Goal: Information Seeking & Learning: Learn about a topic

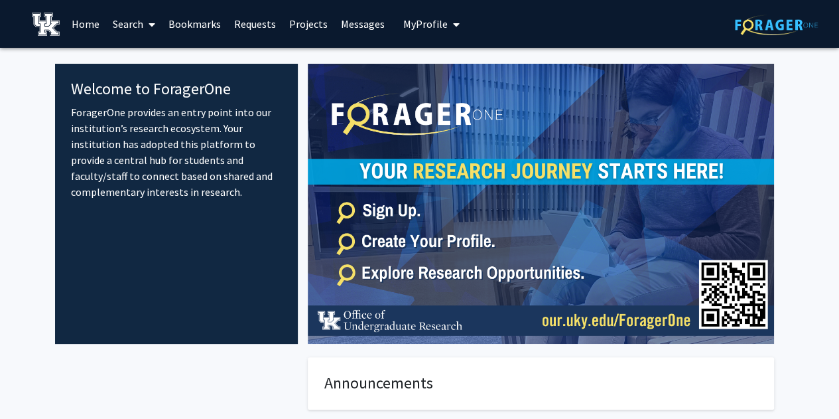
click at [137, 26] on link "Search" at bounding box center [134, 24] width 56 height 46
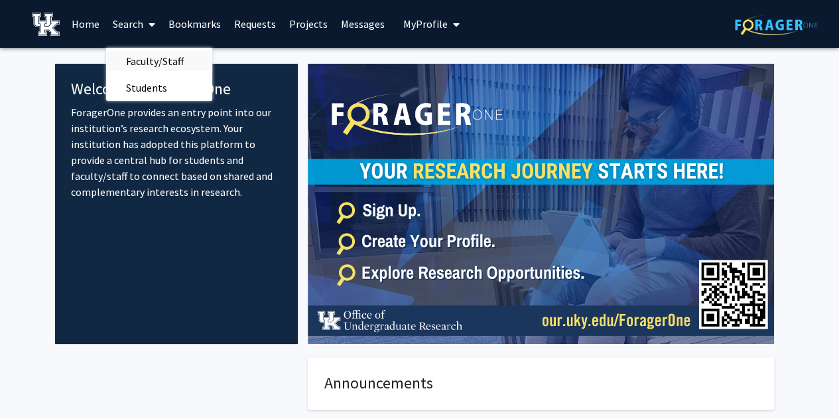
click at [146, 61] on span "Faculty/Staff" at bounding box center [154, 61] width 97 height 27
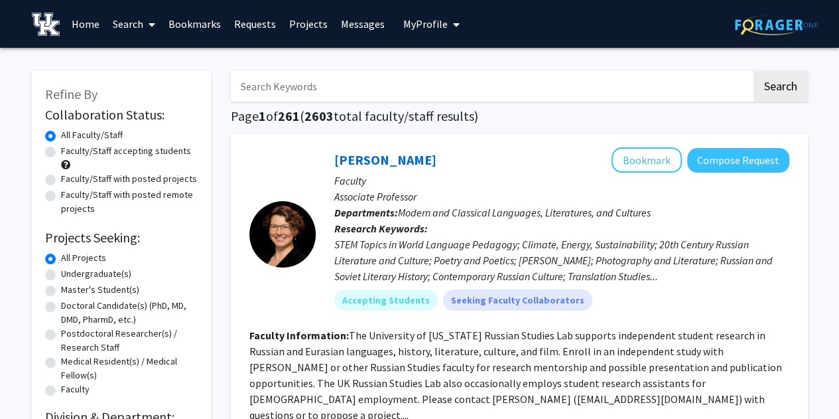
click at [292, 81] on input "Search Keywords" at bounding box center [491, 86] width 521 height 31
type input "[PERSON_NAME]"
click at [753, 71] on button "Search" at bounding box center [780, 86] width 54 height 31
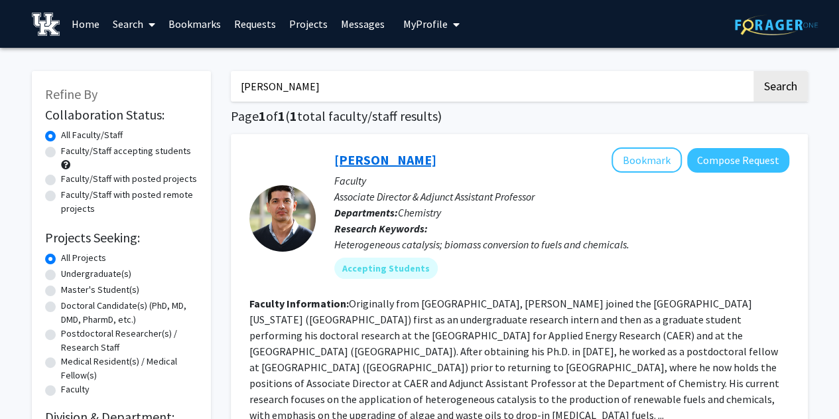
click at [401, 162] on link "[PERSON_NAME]" at bounding box center [385, 159] width 102 height 17
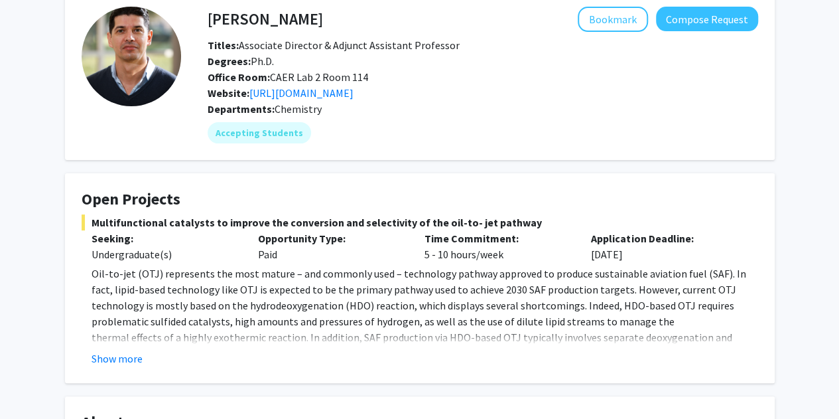
scroll to position [76, 0]
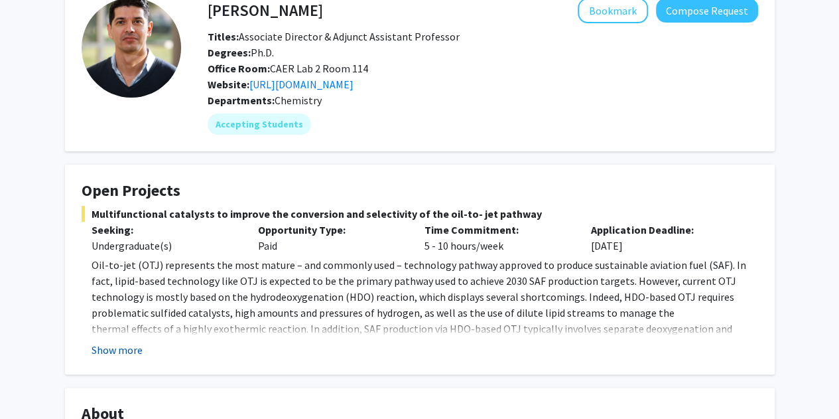
click at [125, 347] on button "Show more" at bounding box center [117, 350] width 51 height 16
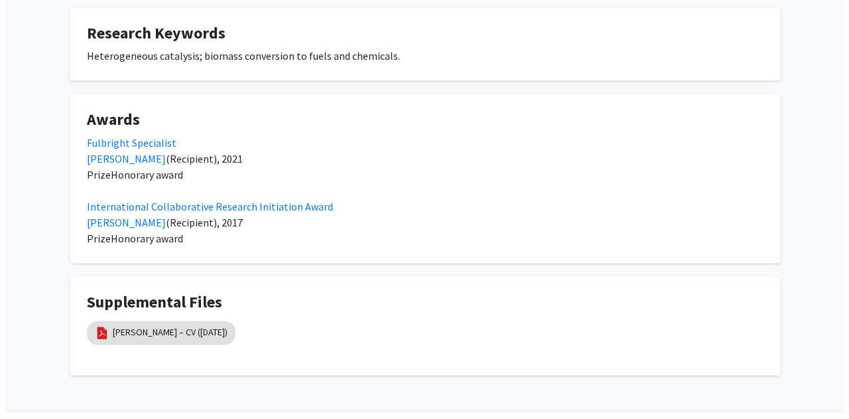
scroll to position [879, 0]
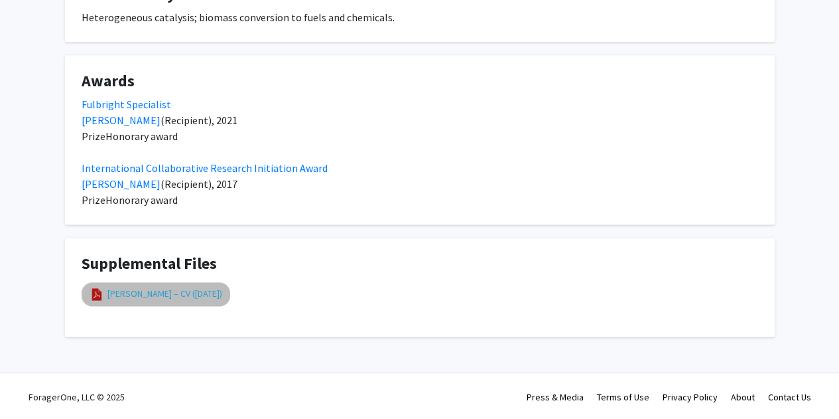
click at [184, 296] on link "[PERSON_NAME] – CV ([DATE])" at bounding box center [164, 294] width 115 height 14
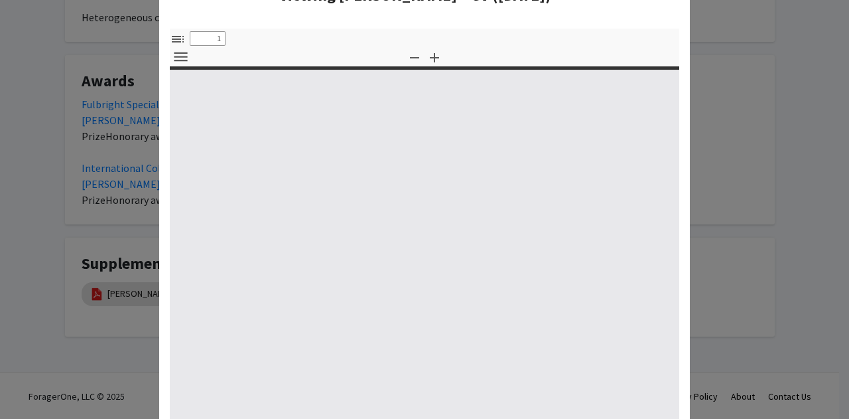
select select "custom"
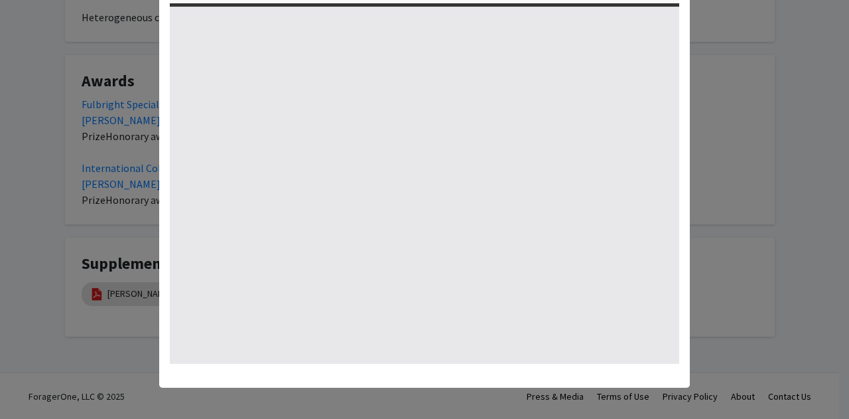
type input "0"
select select "custom"
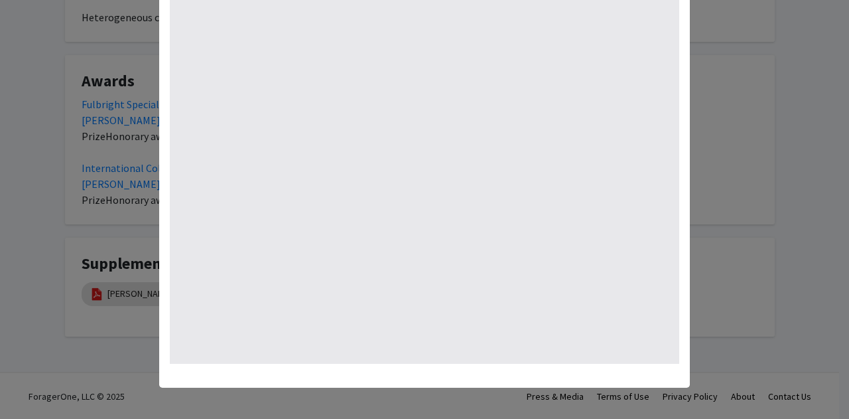
scroll to position [0, 0]
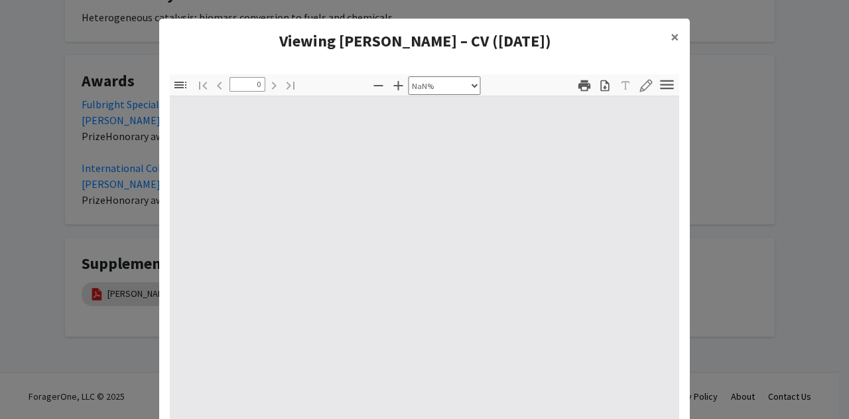
type input "1"
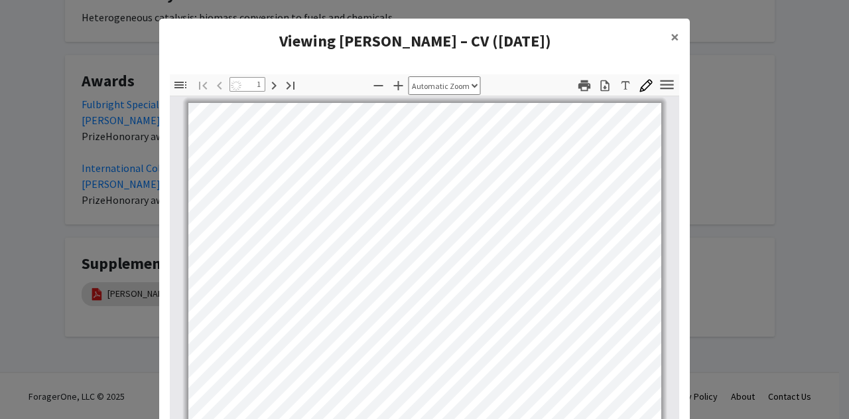
select select "auto"
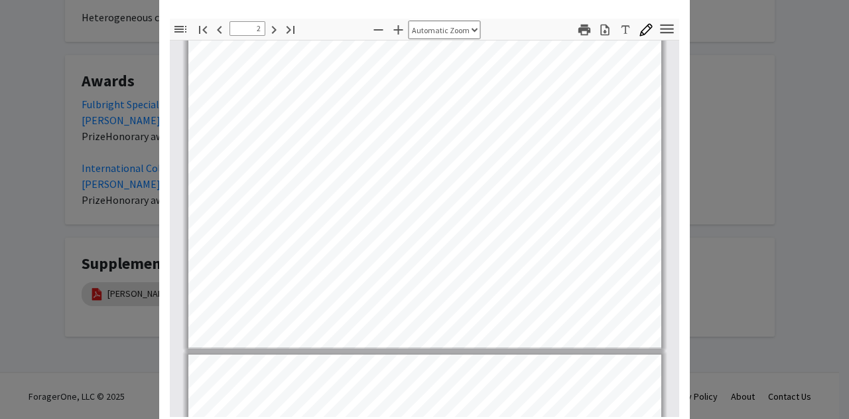
scroll to position [933, 0]
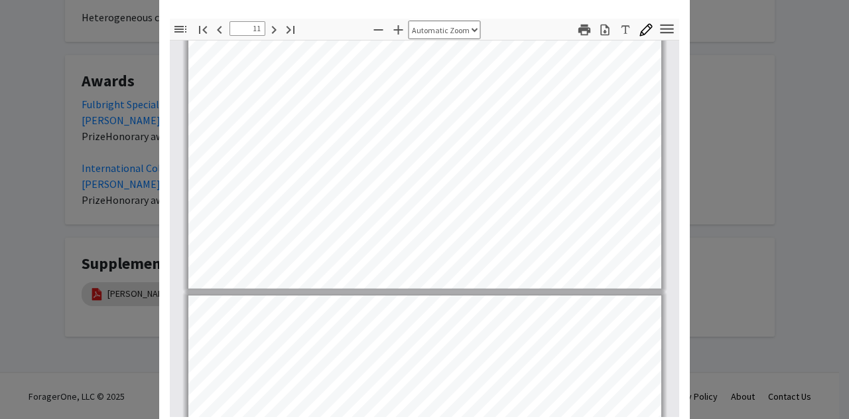
type input "12"
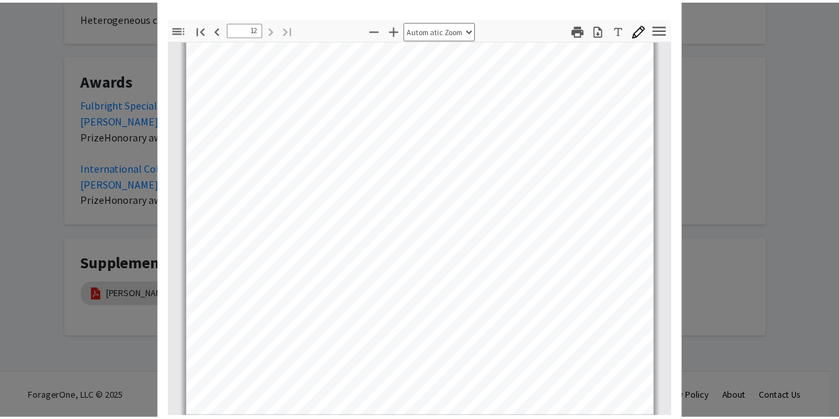
scroll to position [109, 0]
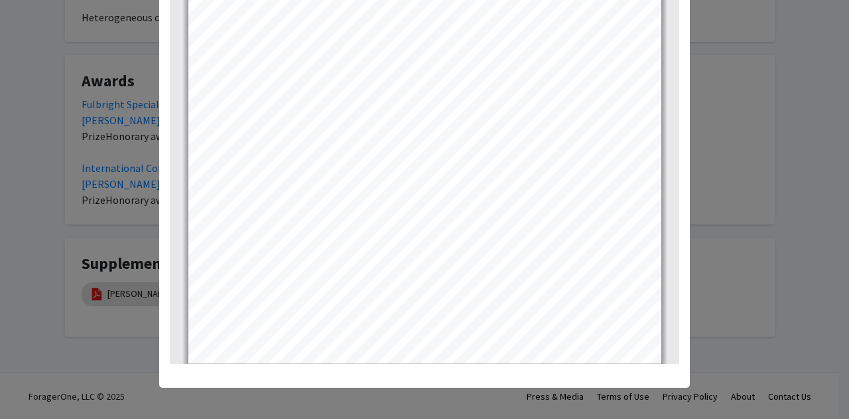
click at [724, 82] on modal-container "Viewing [PERSON_NAME] – CV ([DATE]) × Thumbnails Document Outline Attachments L…" at bounding box center [424, 209] width 849 height 419
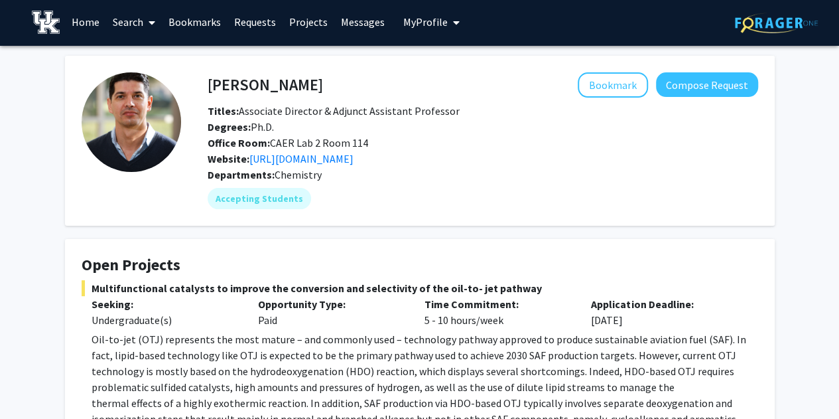
scroll to position [3, 0]
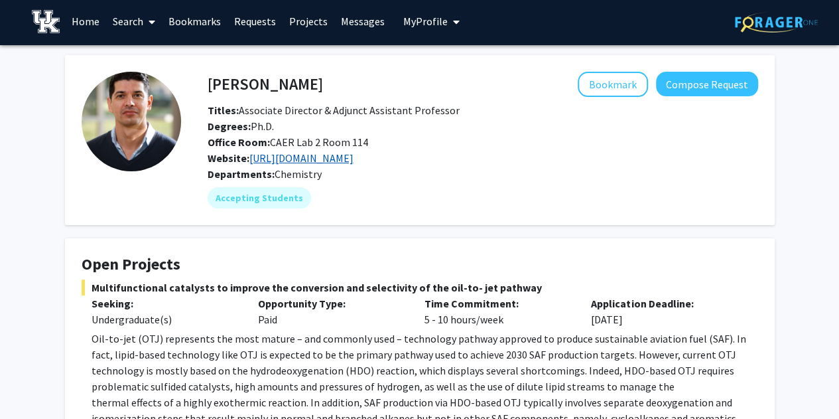
click at [309, 159] on link "[URL][DOMAIN_NAME]" at bounding box center [301, 157] width 104 height 13
click at [615, 80] on button "Bookmark" at bounding box center [613, 84] width 70 height 25
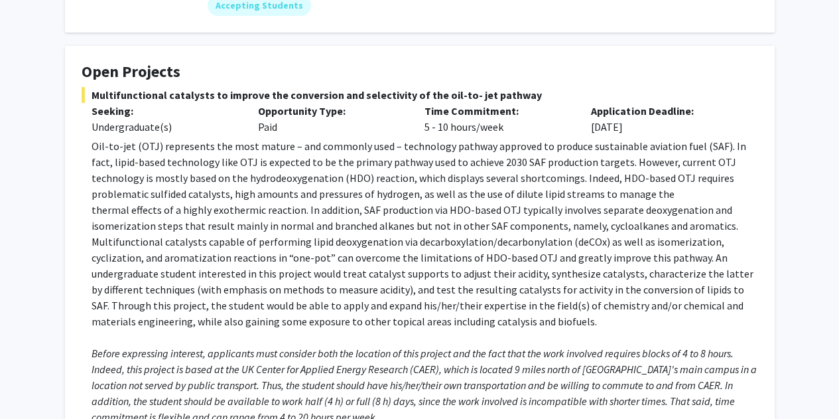
scroll to position [196, 0]
click at [333, 225] on p "thermal effects of a highly exothermic reaction. In addition, SAF production vi…" at bounding box center [425, 217] width 667 height 32
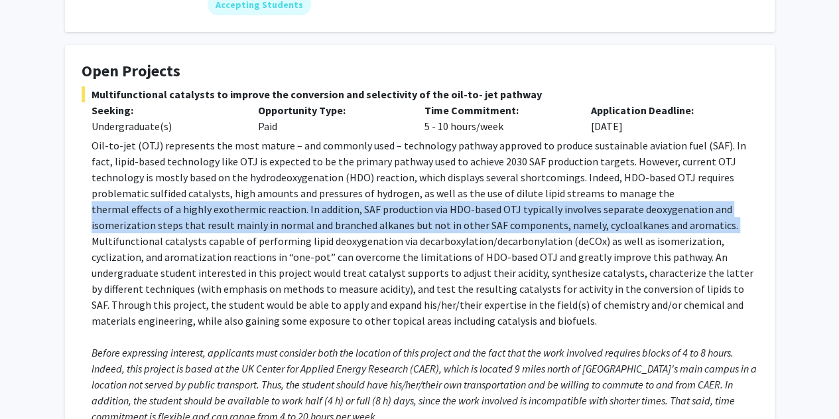
click at [333, 225] on p "thermal effects of a highly exothermic reaction. In addition, SAF production vi…" at bounding box center [425, 217] width 667 height 32
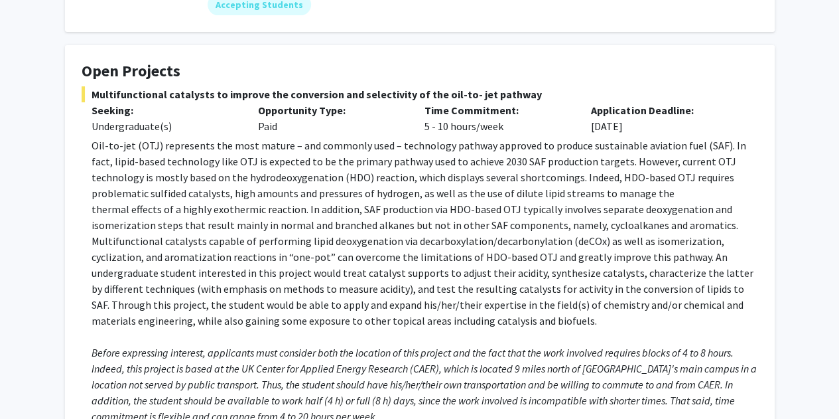
click at [415, 147] on p "Oil-to-jet (OTJ) represents the most mature – and commonly used – technology pa…" at bounding box center [425, 169] width 667 height 64
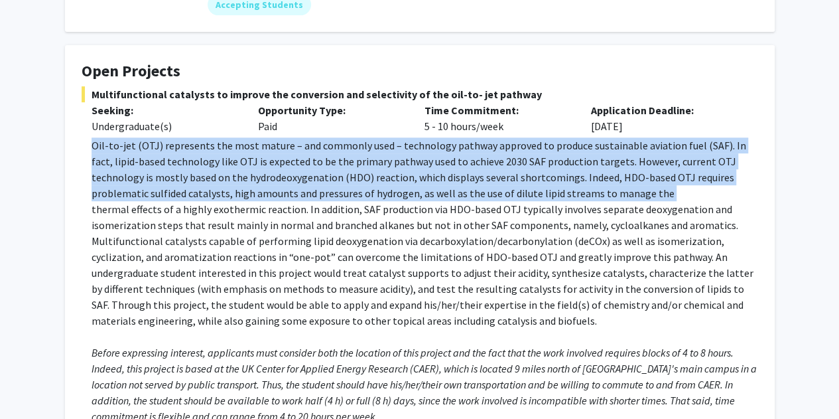
click at [415, 147] on p "Oil-to-jet (OTJ) represents the most mature – and commonly used – technology pa…" at bounding box center [425, 169] width 667 height 64
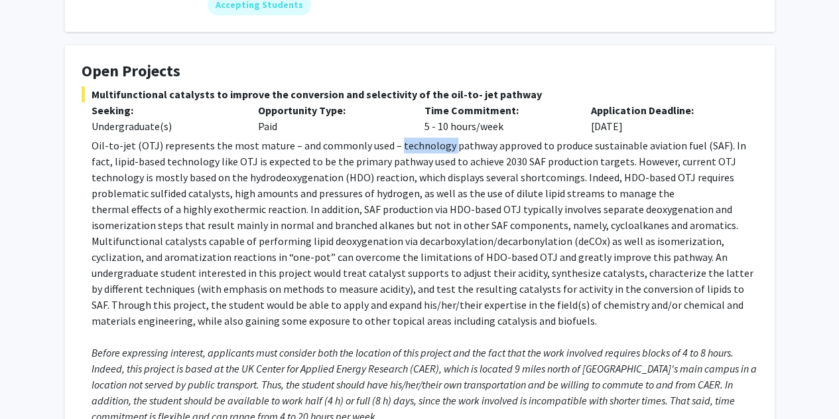
click at [415, 147] on p "Oil-to-jet (OTJ) represents the most mature – and commonly used – technology pa…" at bounding box center [425, 169] width 667 height 64
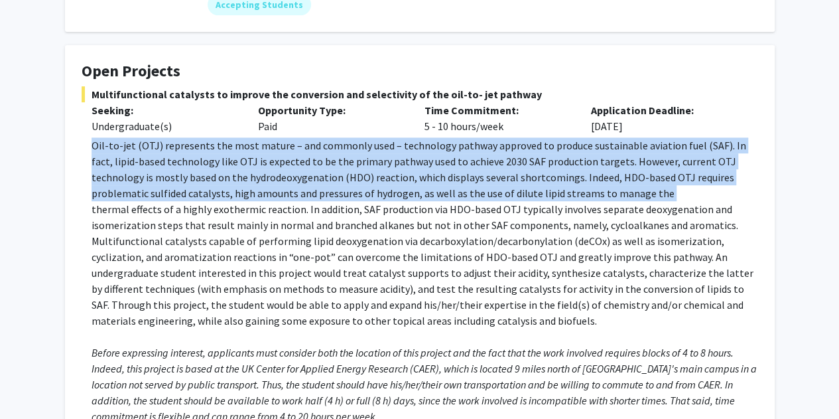
click at [415, 147] on p "Oil-to-jet (OTJ) represents the most mature – and commonly used – technology pa…" at bounding box center [425, 169] width 667 height 64
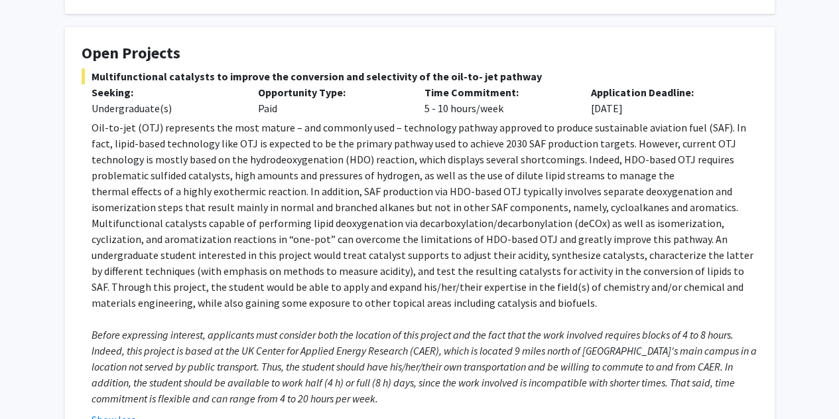
scroll to position [214, 0]
click at [281, 367] on em "Before expressing interest, applicants must consider both the location of this …" at bounding box center [424, 365] width 665 height 77
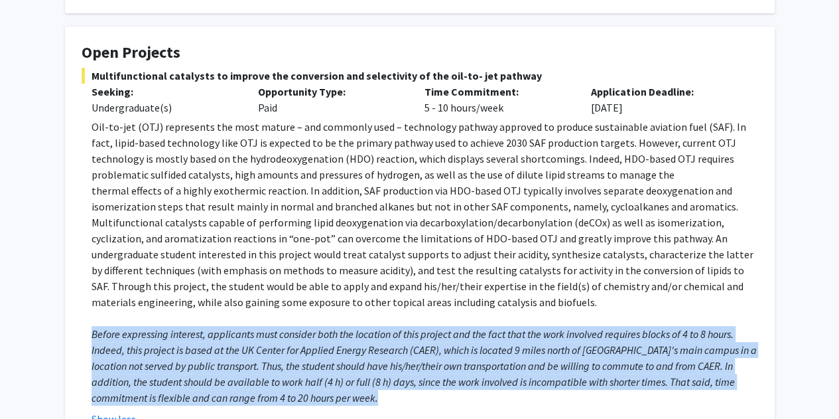
click at [281, 367] on em "Before expressing interest, applicants must consider both the location of this …" at bounding box center [424, 365] width 665 height 77
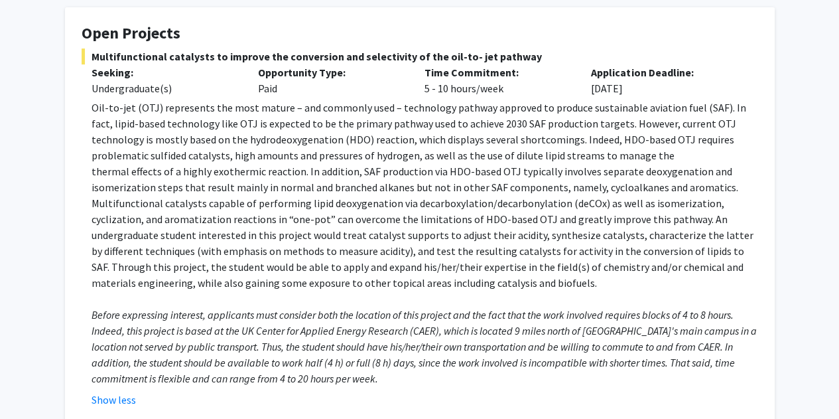
scroll to position [234, 0]
click at [281, 367] on em "Before expressing interest, applicants must consider both the location of this …" at bounding box center [424, 345] width 665 height 77
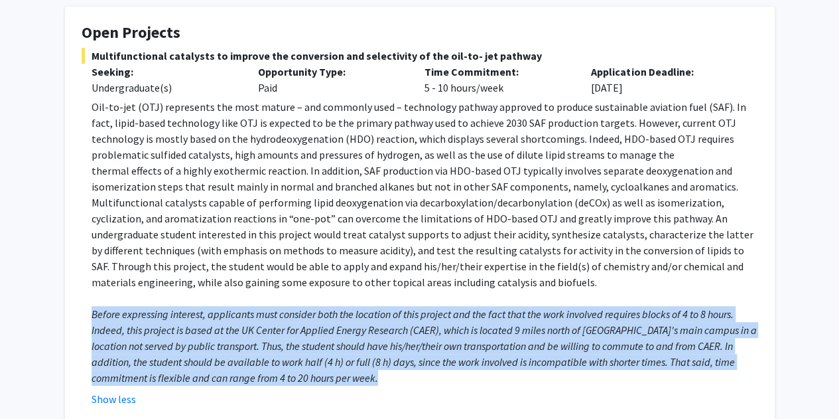
click at [281, 367] on em "Before expressing interest, applicants must consider both the location of this …" at bounding box center [424, 345] width 665 height 77
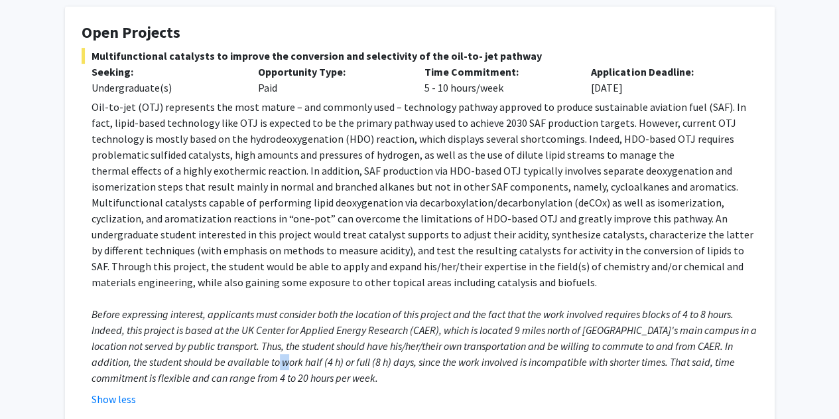
click at [281, 367] on em "Before expressing interest, applicants must consider both the location of this …" at bounding box center [424, 345] width 665 height 77
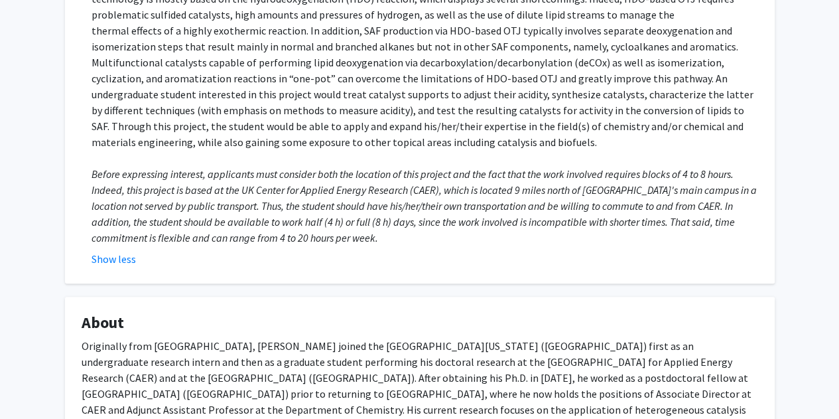
scroll to position [0, 0]
